Goal: Transaction & Acquisition: Purchase product/service

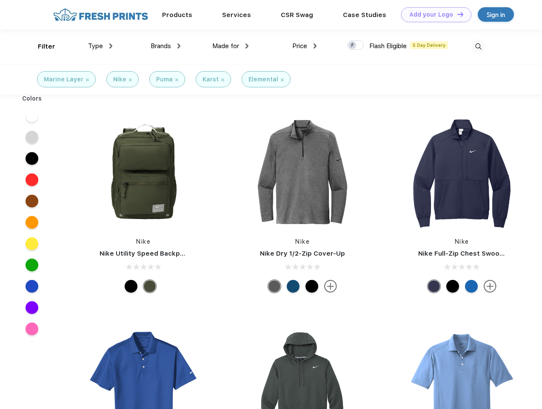
scroll to position [0, 0]
click at [433, 14] on link "Add your Logo Design Tool" at bounding box center [436, 14] width 70 height 15
click at [0, 0] on div "Design Tool" at bounding box center [0, 0] width 0 height 0
click at [457, 14] on link "Add your Logo Design Tool" at bounding box center [436, 14] width 70 height 15
click at [41, 46] on div "Filter" at bounding box center [46, 47] width 17 height 10
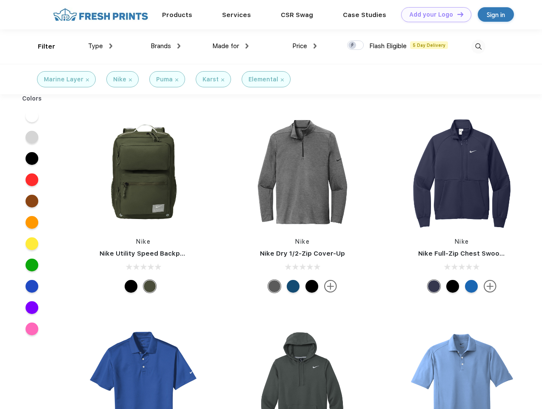
click at [100, 46] on span "Type" at bounding box center [95, 46] width 15 height 8
click at [166, 46] on span "Brands" at bounding box center [161, 46] width 20 height 8
click at [231, 46] on span "Made for" at bounding box center [225, 46] width 27 height 8
click at [305, 46] on span "Price" at bounding box center [299, 46] width 15 height 8
click at [356, 46] on div at bounding box center [355, 44] width 17 height 9
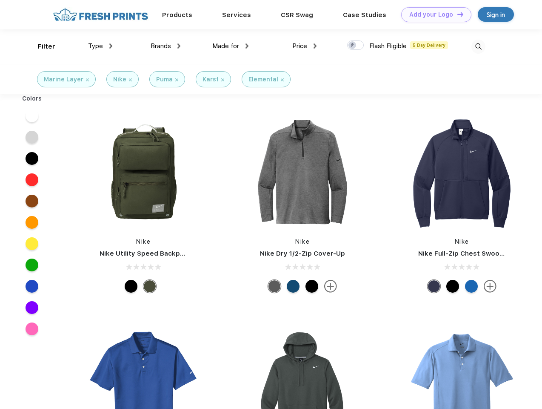
click at [353, 46] on input "checkbox" at bounding box center [350, 43] width 6 height 6
click at [478, 46] on img at bounding box center [478, 47] width 14 height 14
